Goal: Check status: Check status

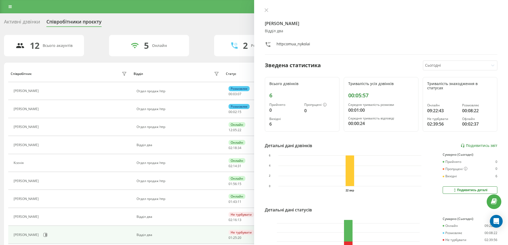
click at [446, 67] on div at bounding box center [455, 65] width 61 height 6
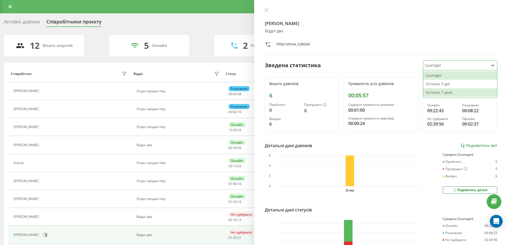
click at [434, 91] on div "Останні 7 днів" at bounding box center [460, 92] width 74 height 9
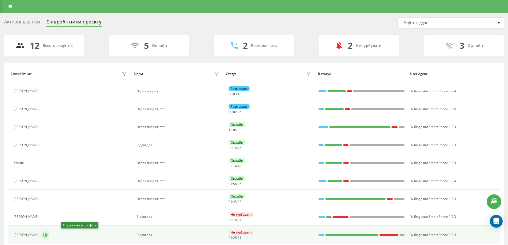
click at [49, 234] on button at bounding box center [45, 235] width 8 height 8
click at [47, 234] on icon at bounding box center [45, 235] width 4 height 4
click at [236, 231] on div "Не турбувати" at bounding box center [241, 232] width 25 height 5
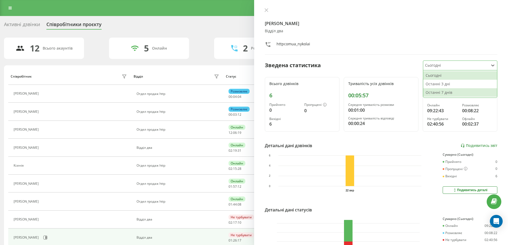
click at [444, 91] on div "Останні 7 днів" at bounding box center [460, 92] width 74 height 9
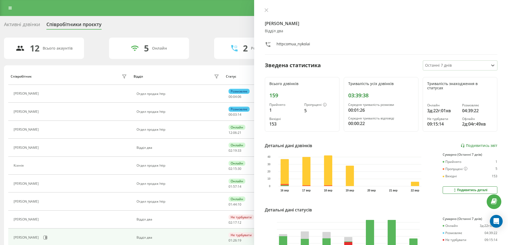
click at [449, 64] on div at bounding box center [455, 65] width 61 height 6
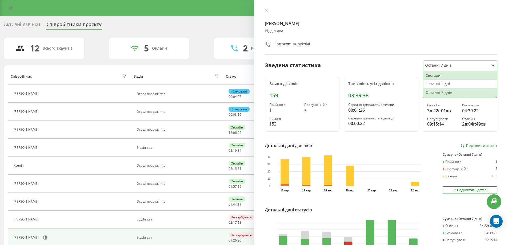
click at [444, 75] on div "Сьогодні" at bounding box center [460, 75] width 74 height 9
